Goal: Transaction & Acquisition: Purchase product/service

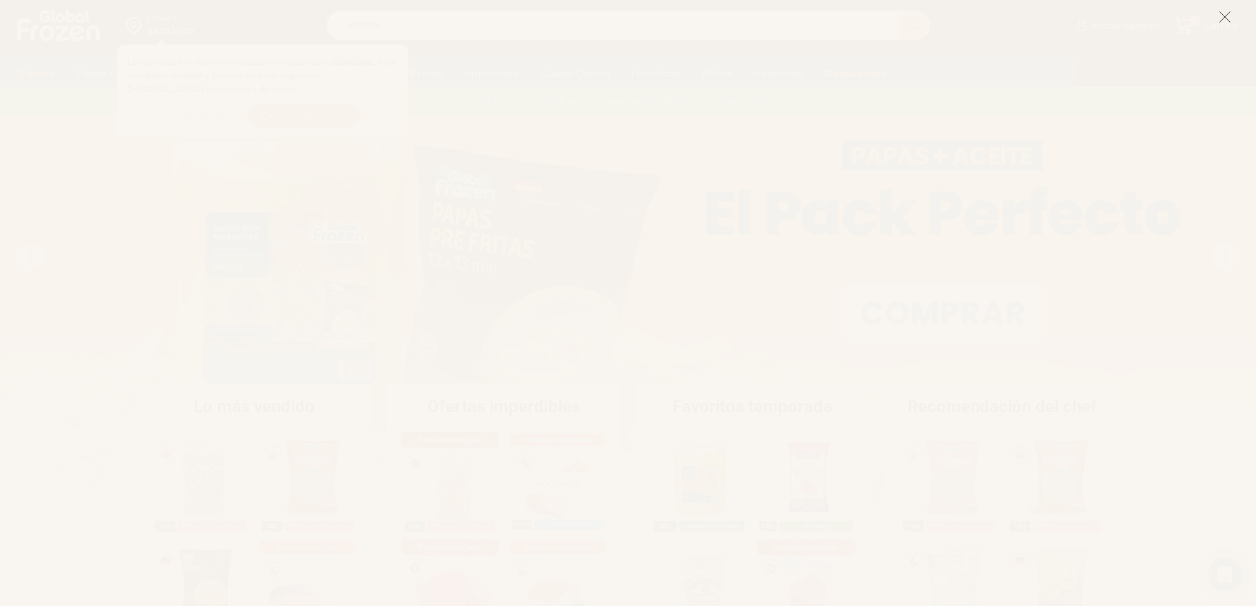
click at [1222, 18] on icon at bounding box center [1225, 17] width 13 height 13
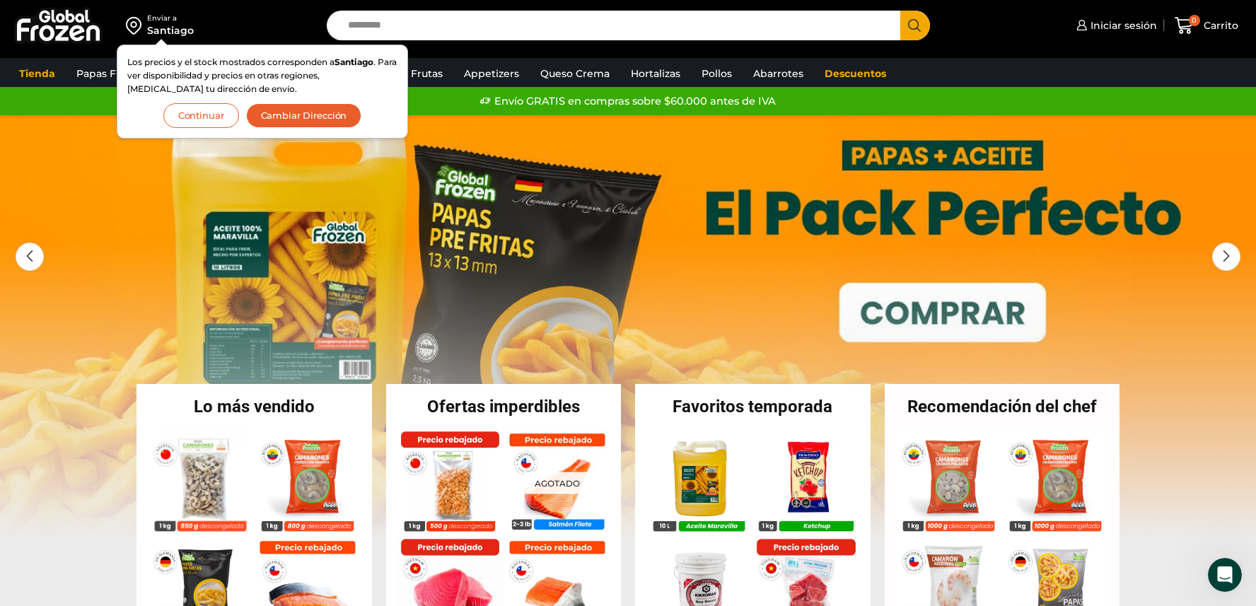
click at [202, 114] on button "Continuar" at bounding box center [201, 115] width 76 height 25
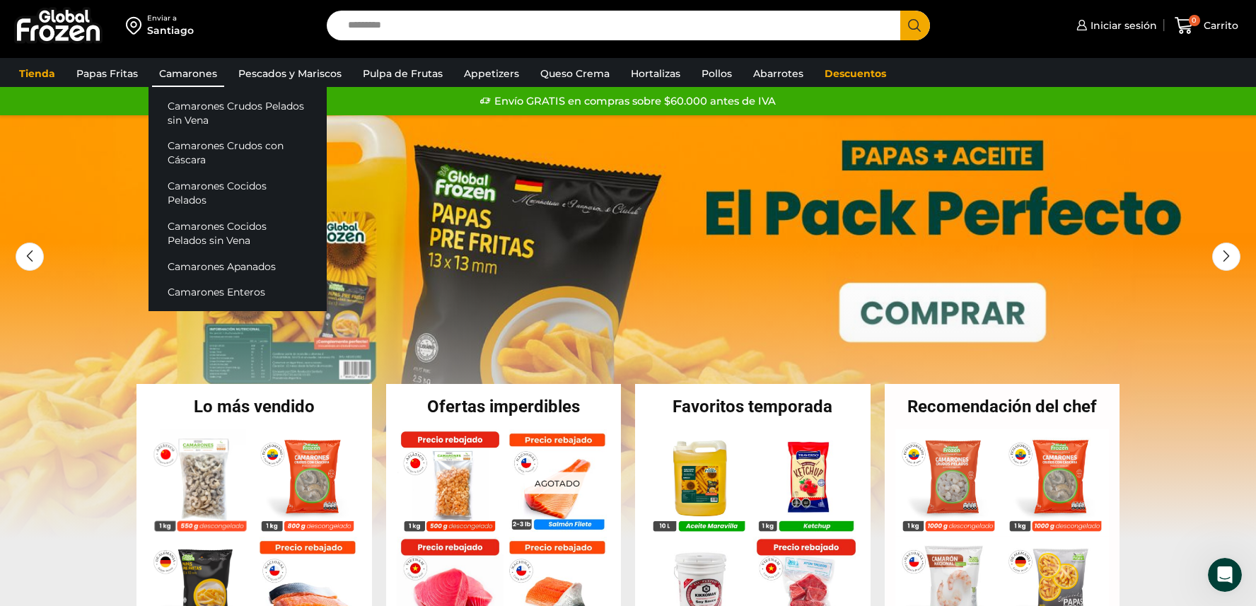
click at [197, 82] on link "Camarones" at bounding box center [188, 73] width 72 height 27
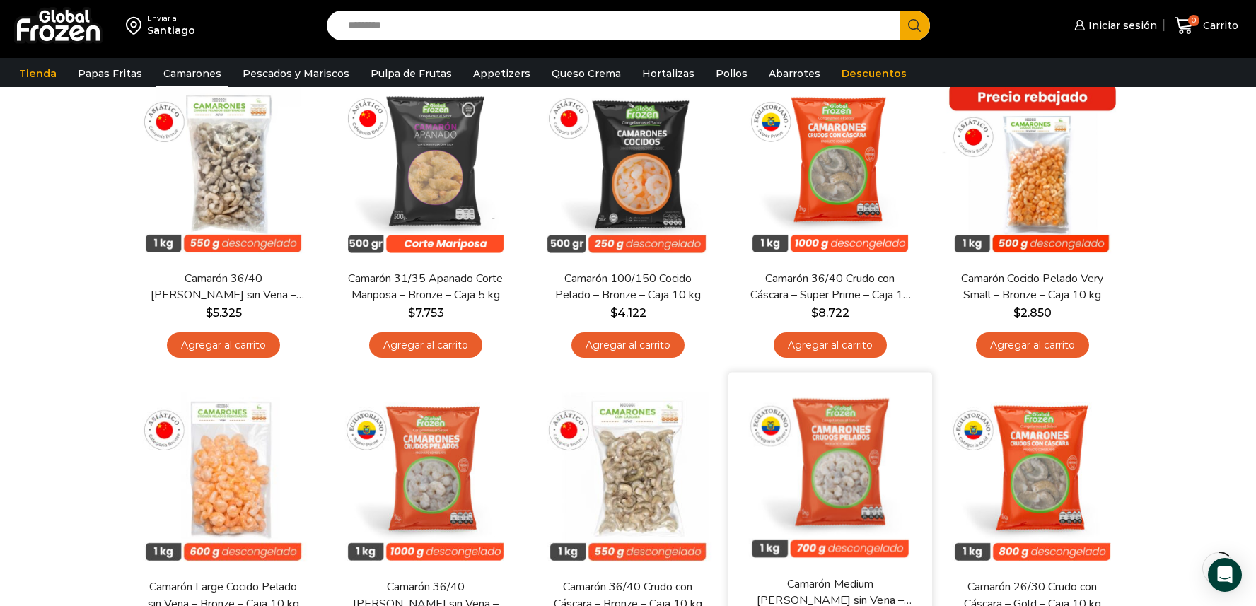
scroll to position [144, 0]
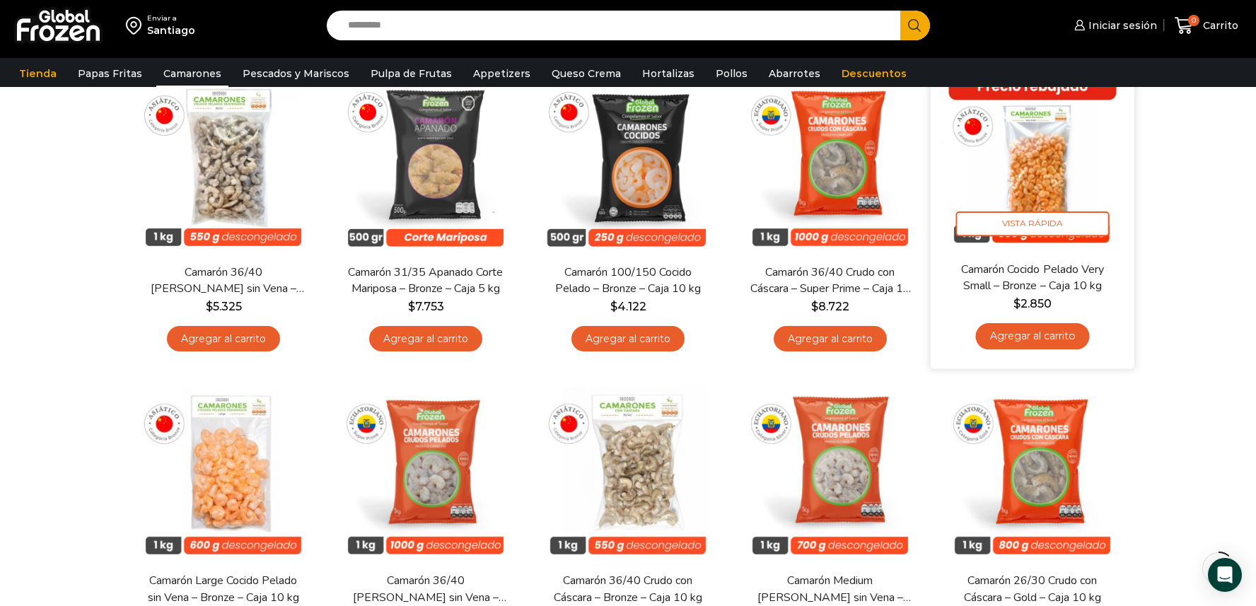
click at [1036, 186] on img at bounding box center [1032, 159] width 182 height 182
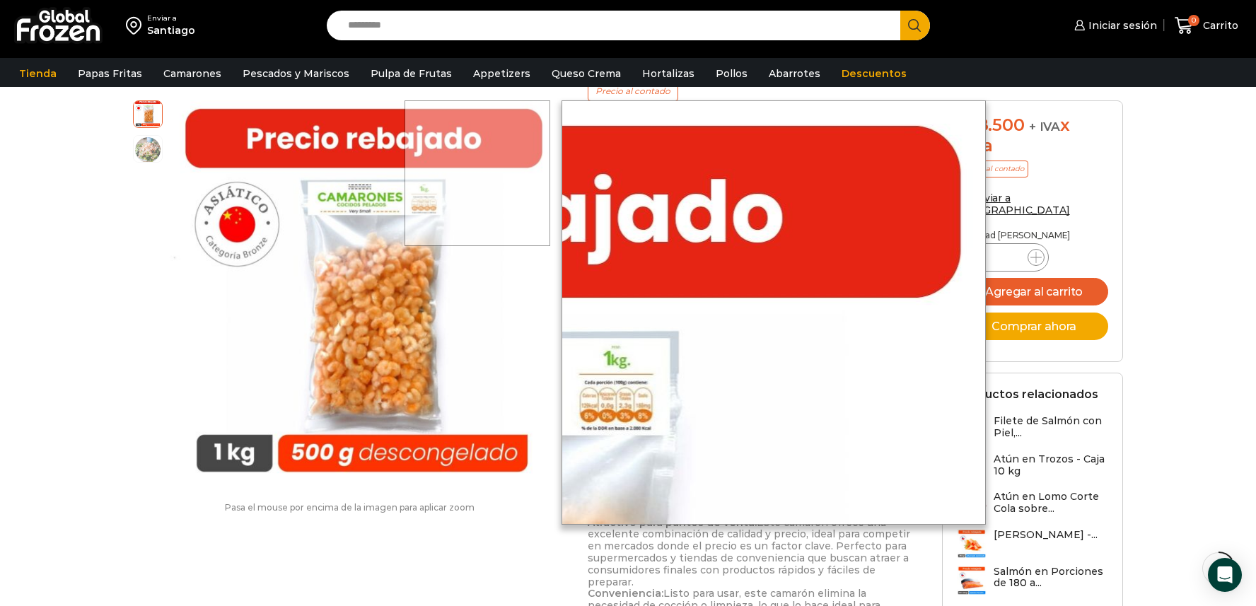
scroll to position [211, 0]
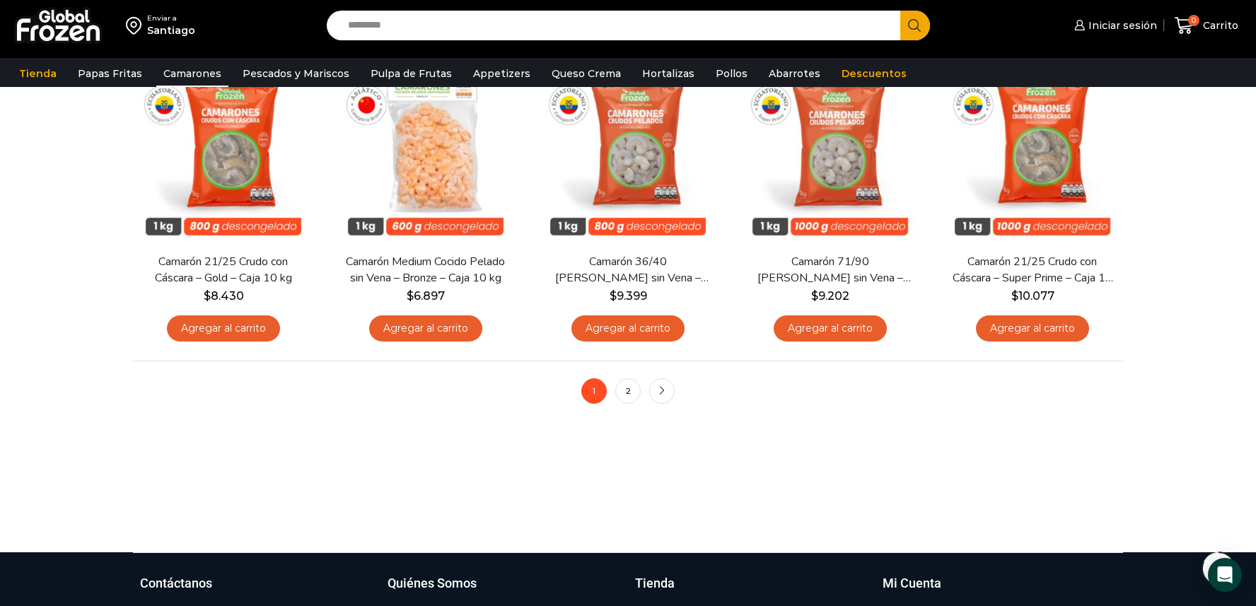
scroll to position [1082, 0]
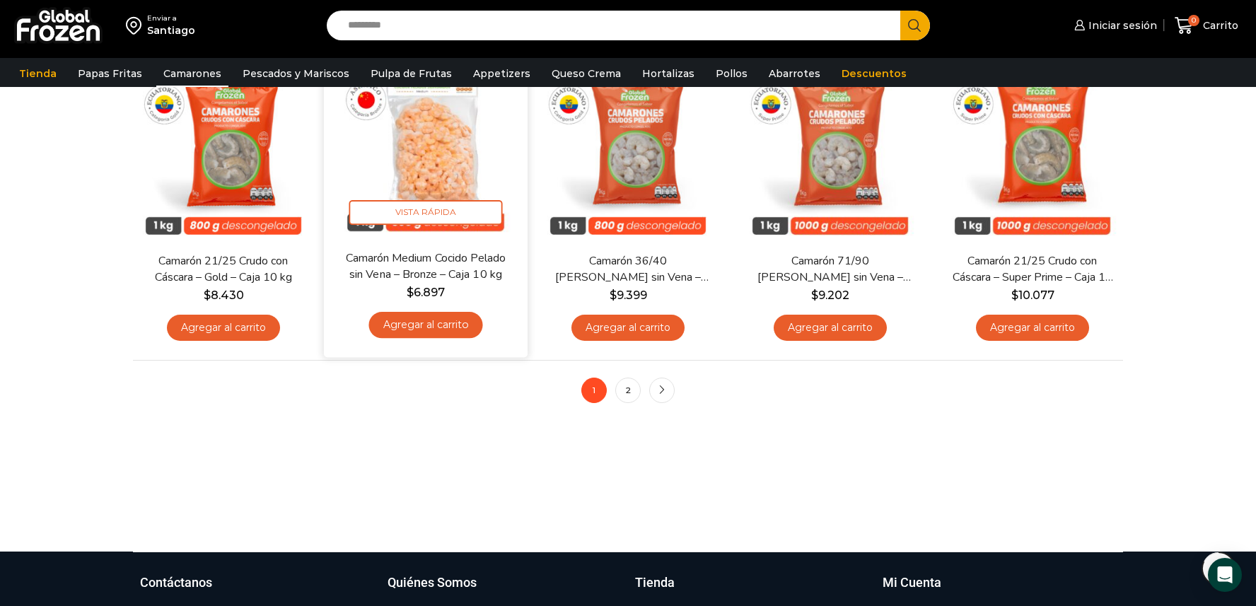
click at [426, 329] on link "Agregar al carrito" at bounding box center [425, 325] width 114 height 26
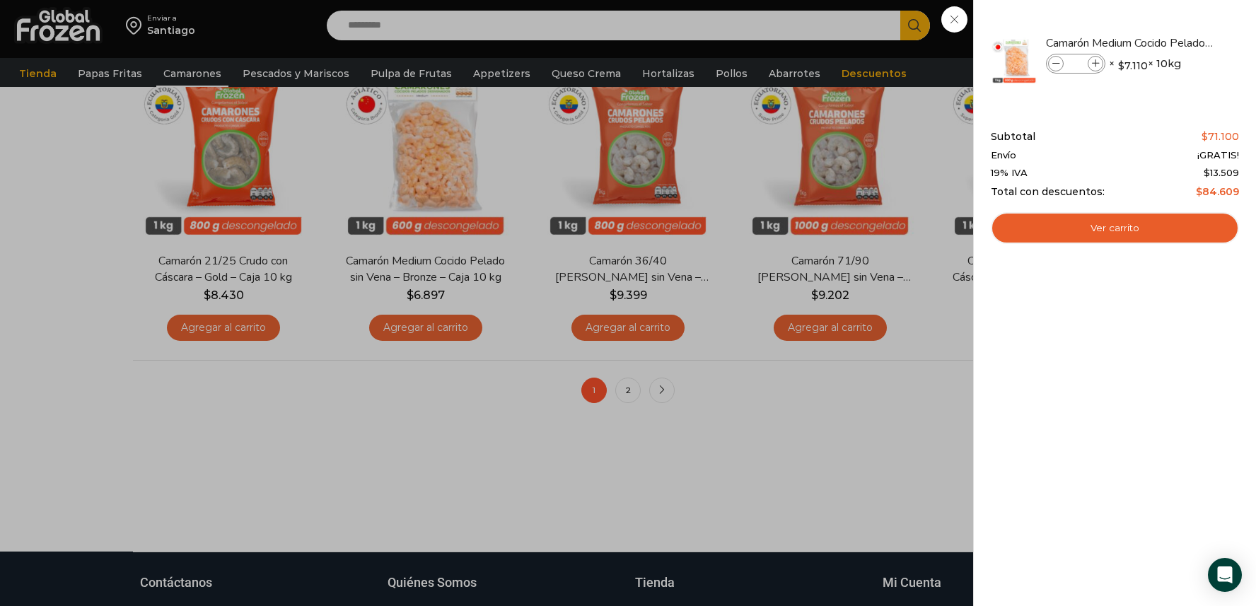
click at [1171, 42] on div "1 Carrito 1 1 Shopping Cart *" at bounding box center [1206, 25] width 71 height 33
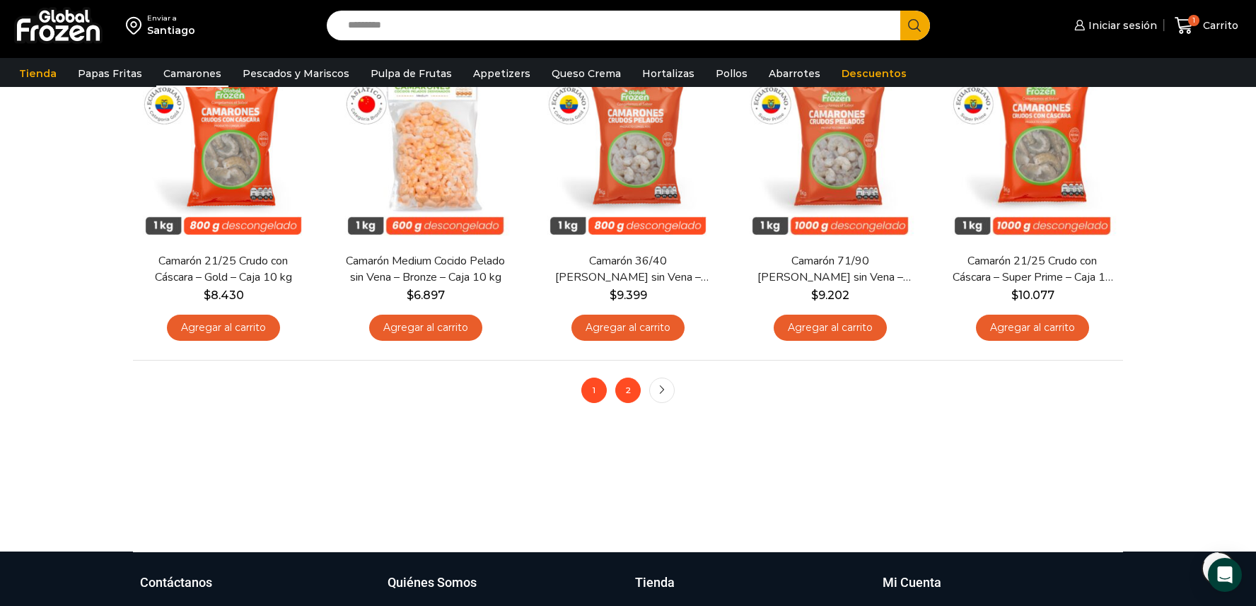
click at [629, 393] on link "2" at bounding box center [627, 390] width 25 height 25
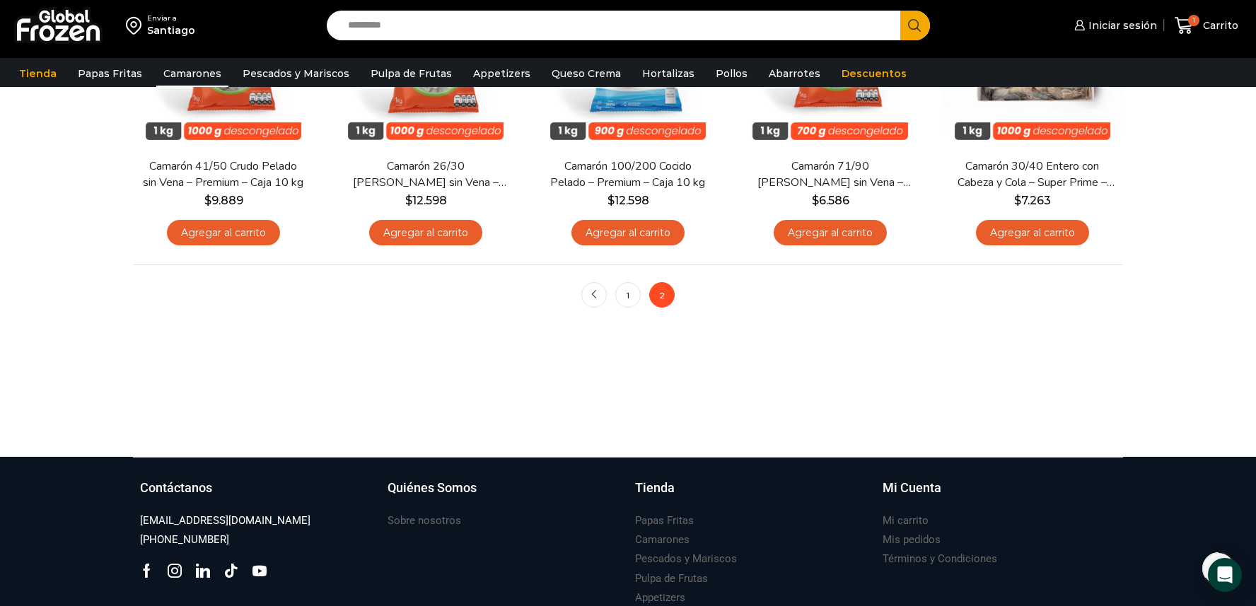
scroll to position [264, 0]
